Goal: Transaction & Acquisition: Purchase product/service

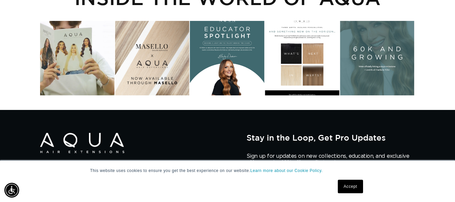
scroll to position [0, 407]
click at [378, 68] on div "Instagram post opens in a popup" at bounding box center [377, 58] width 74 height 74
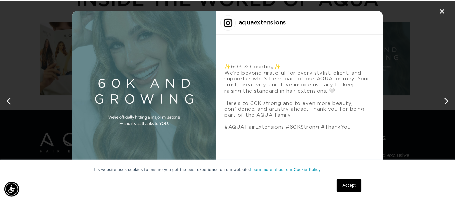
scroll to position [0, 824]
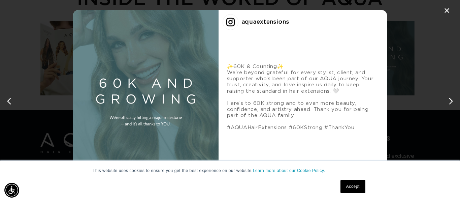
click at [447, 13] on div "✕" at bounding box center [447, 11] width 10 height 10
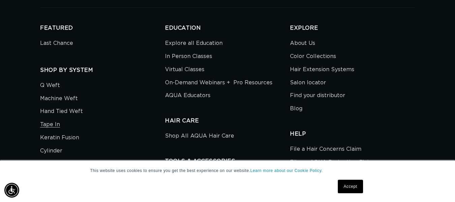
scroll to position [0, 0]
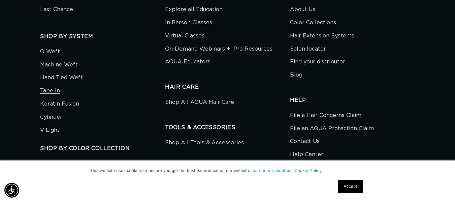
click at [49, 124] on link "V Light" at bounding box center [50, 130] width 20 height 13
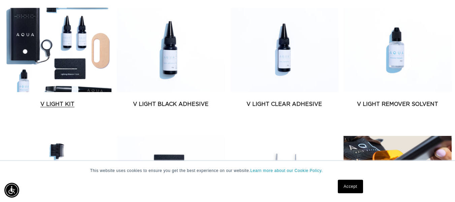
click at [54, 104] on link "V Light Kit" at bounding box center [57, 104] width 108 height 8
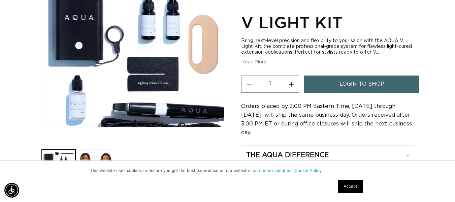
click at [345, 83] on span "login to shop" at bounding box center [361, 83] width 45 height 17
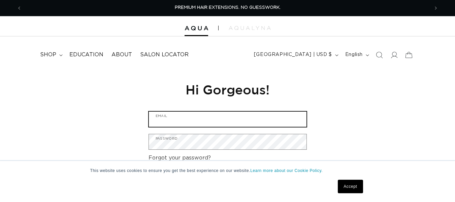
click at [170, 117] on input "Email" at bounding box center [228, 118] width 158 height 15
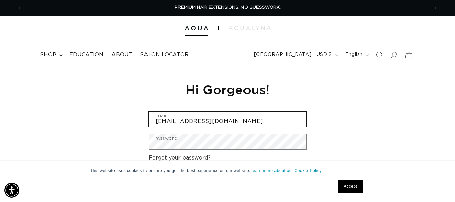
type input "glosalonme@yahoo.com"
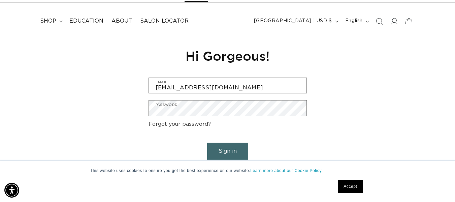
click at [228, 144] on button "Sign in" at bounding box center [227, 150] width 41 height 17
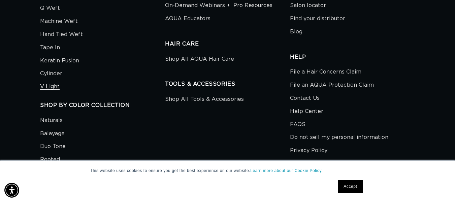
scroll to position [0, 407]
click at [49, 80] on link "V Light" at bounding box center [50, 86] width 20 height 13
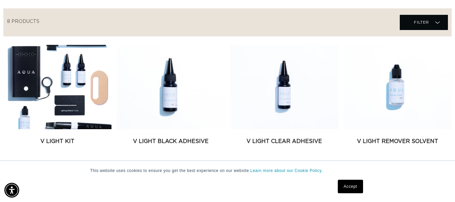
scroll to position [303, 0]
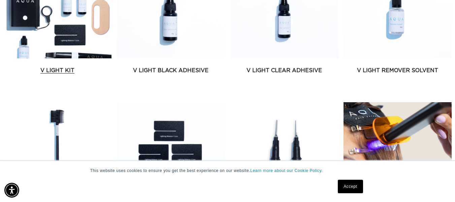
click at [48, 67] on link "V Light Kit" at bounding box center [57, 70] width 108 height 8
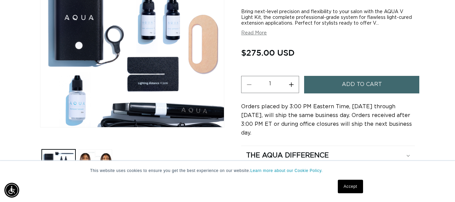
click at [252, 36] on button "Read More" at bounding box center [254, 33] width 26 height 6
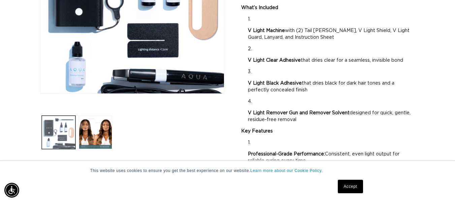
scroll to position [0, 814]
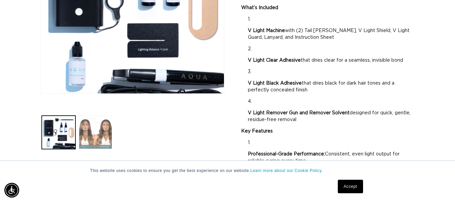
click at [95, 131] on button "Load image 2 in gallery view" at bounding box center [95, 131] width 33 height 33
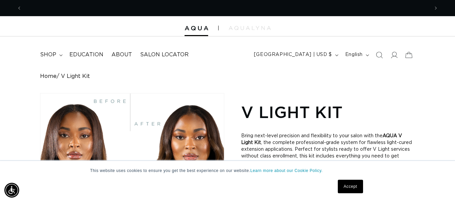
scroll to position [0, 0]
